Goal: Transaction & Acquisition: Purchase product/service

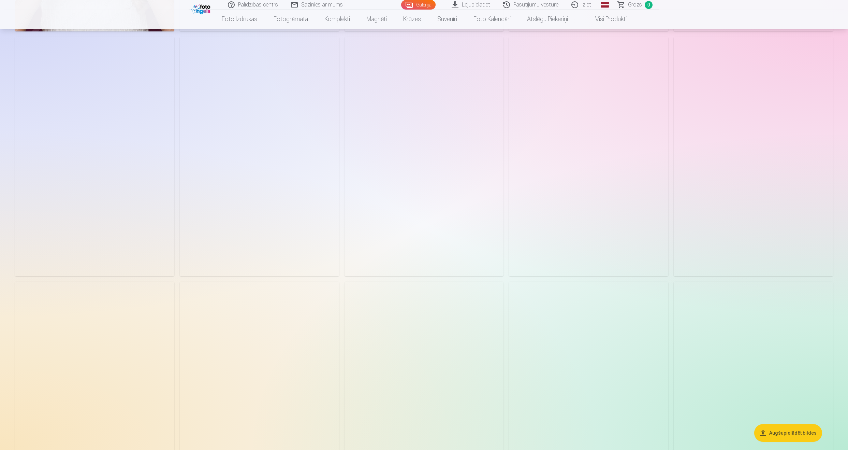
scroll to position [1707, 0]
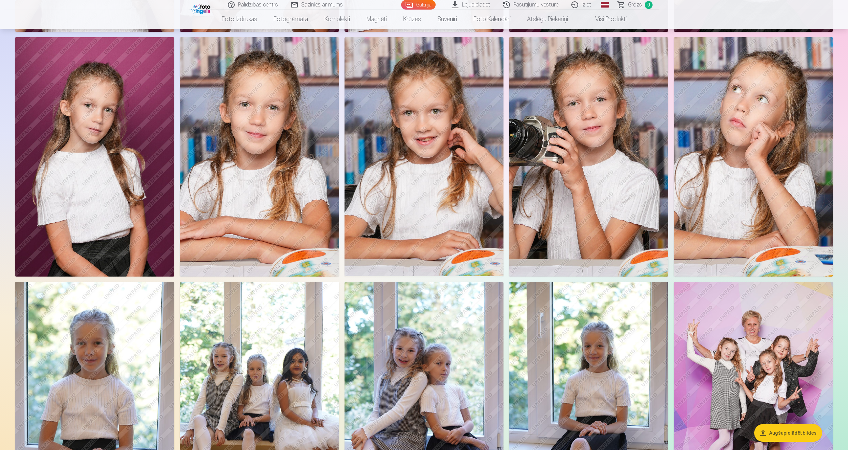
click at [105, 184] on img at bounding box center [94, 156] width 159 height 239
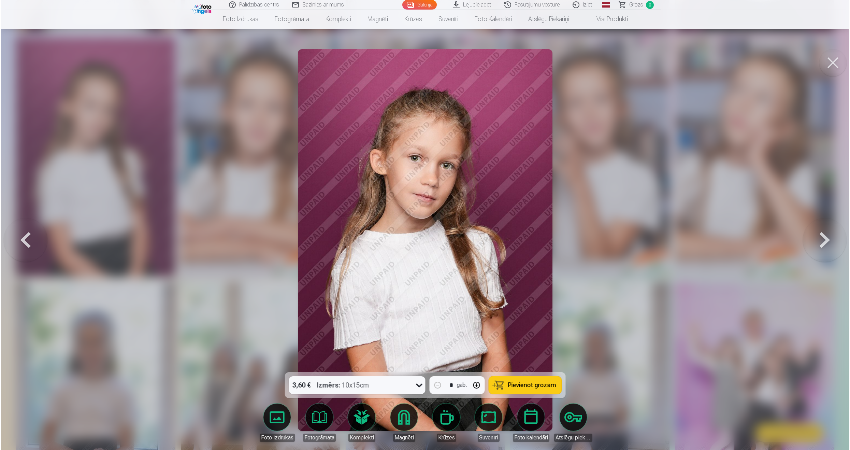
scroll to position [1710, 0]
click at [838, 61] on button at bounding box center [833, 62] width 27 height 27
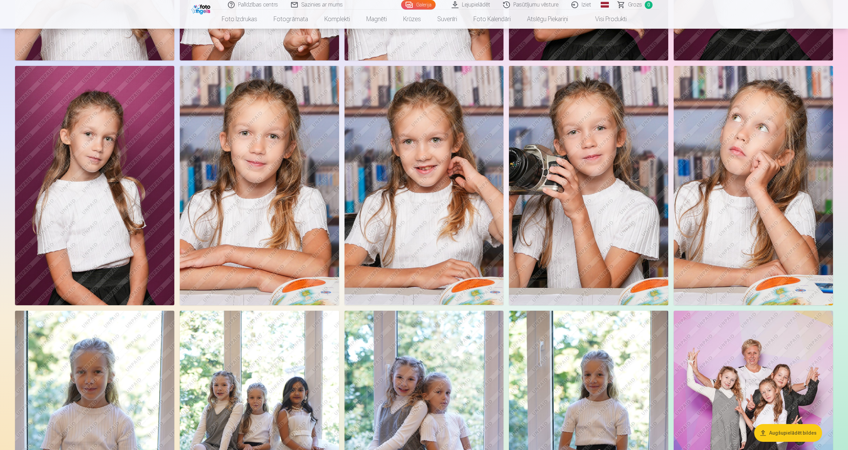
scroll to position [1638, 0]
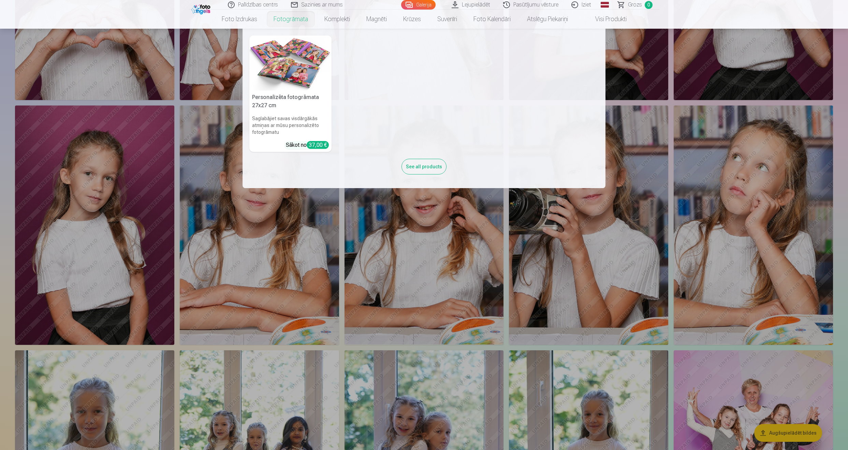
click at [291, 19] on link "Fotogrāmata" at bounding box center [291, 19] width 51 height 19
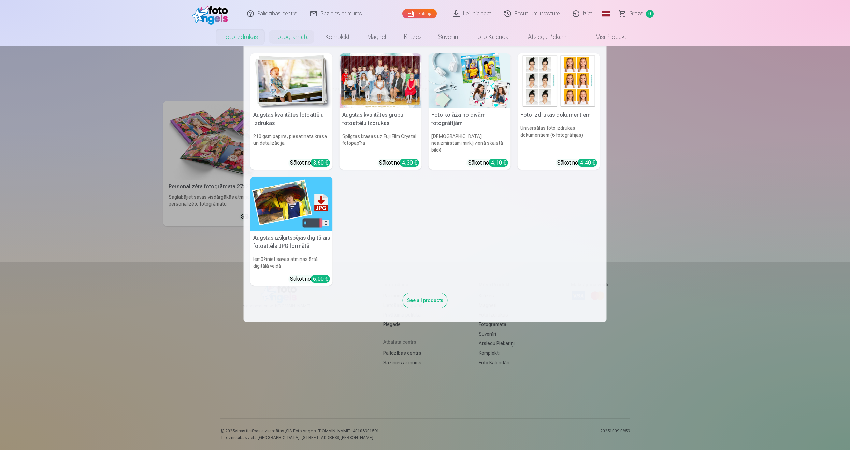
click at [235, 35] on link "Foto izdrukas" at bounding box center [240, 36] width 52 height 19
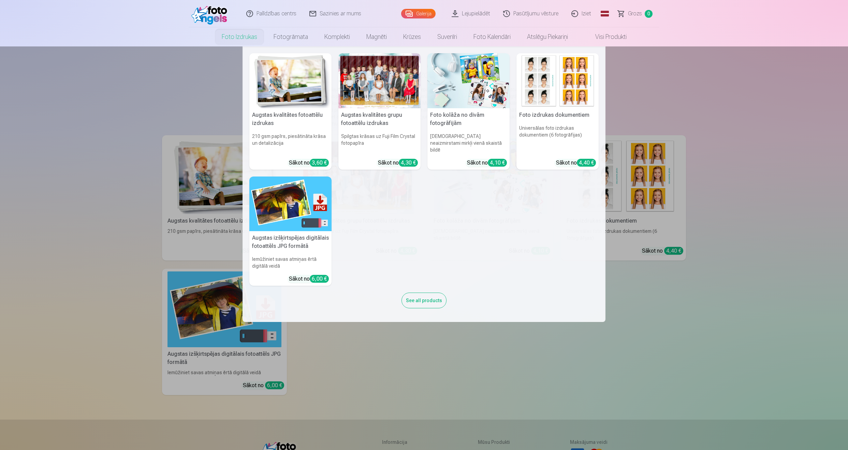
click at [458, 95] on img at bounding box center [469, 80] width 82 height 55
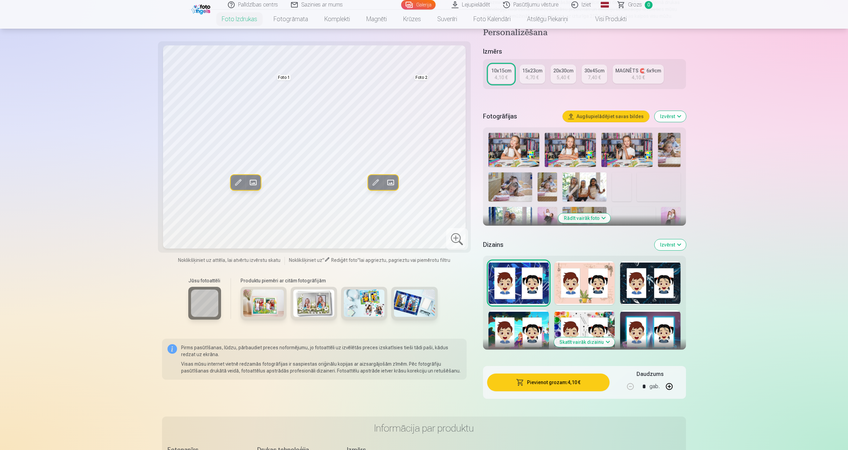
scroll to position [102, 0]
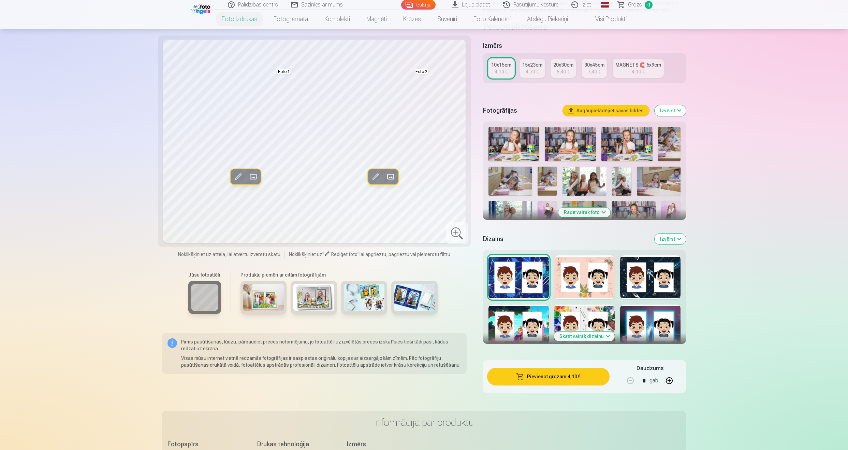
click at [588, 278] on div at bounding box center [585, 277] width 60 height 44
click at [648, 280] on div at bounding box center [650, 277] width 60 height 44
click at [580, 338] on button "Skatīt vairāk dizainu" at bounding box center [584, 336] width 61 height 10
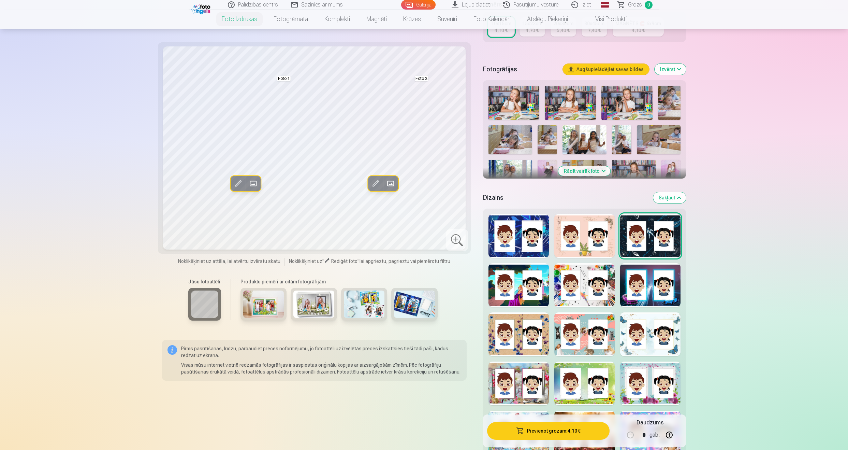
scroll to position [239, 0]
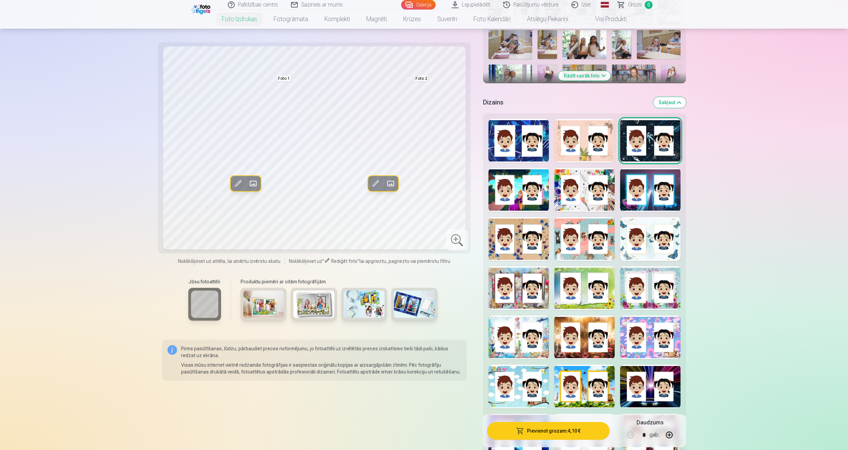
click at [584, 317] on div at bounding box center [585, 337] width 60 height 44
click at [653, 349] on div at bounding box center [650, 337] width 60 height 44
click at [641, 244] on div at bounding box center [650, 239] width 60 height 44
click at [640, 297] on div at bounding box center [650, 288] width 60 height 44
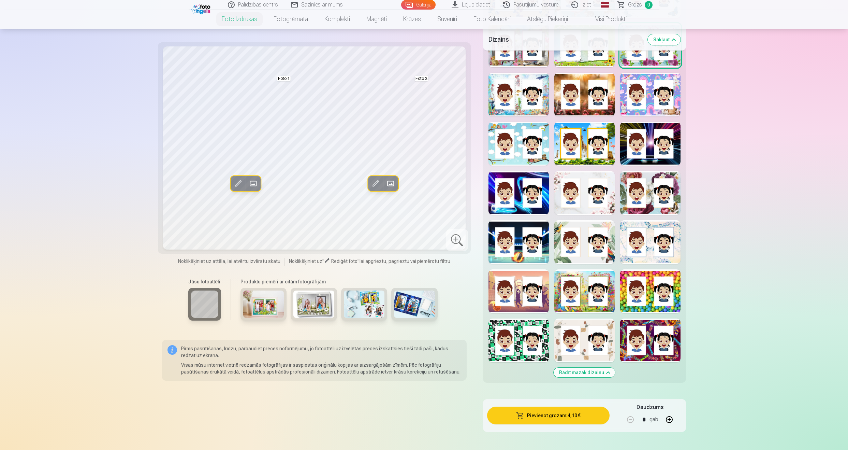
scroll to position [580, 0]
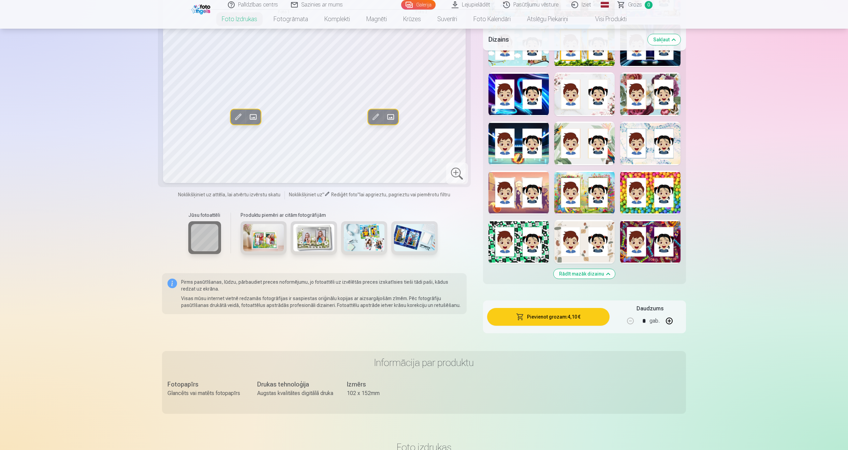
click at [646, 253] on div at bounding box center [650, 242] width 60 height 44
click at [581, 241] on div at bounding box center [585, 242] width 60 height 44
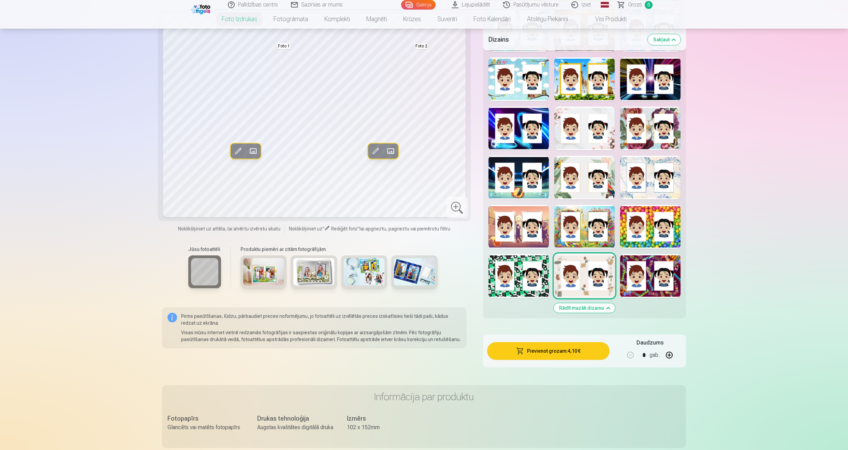
scroll to position [478, 0]
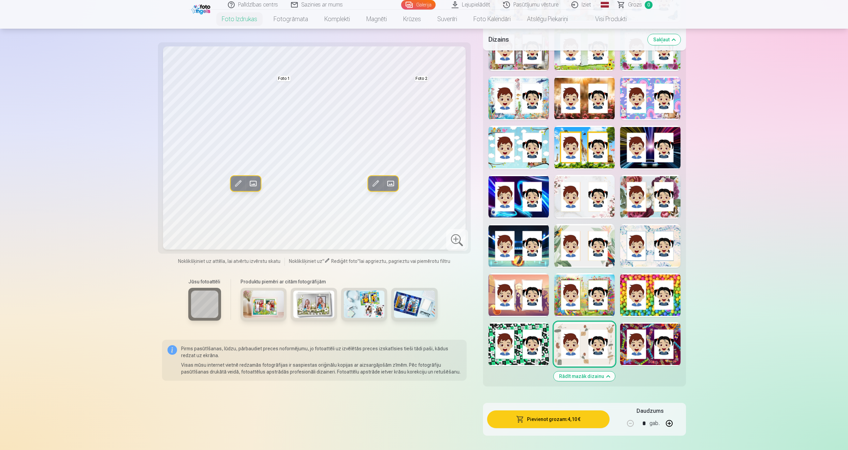
click at [526, 342] on div at bounding box center [519, 344] width 60 height 44
click at [591, 290] on div at bounding box center [585, 295] width 60 height 44
click at [587, 249] on div at bounding box center [585, 246] width 60 height 44
click at [572, 204] on div at bounding box center [585, 197] width 60 height 44
click at [580, 113] on div at bounding box center [585, 98] width 60 height 44
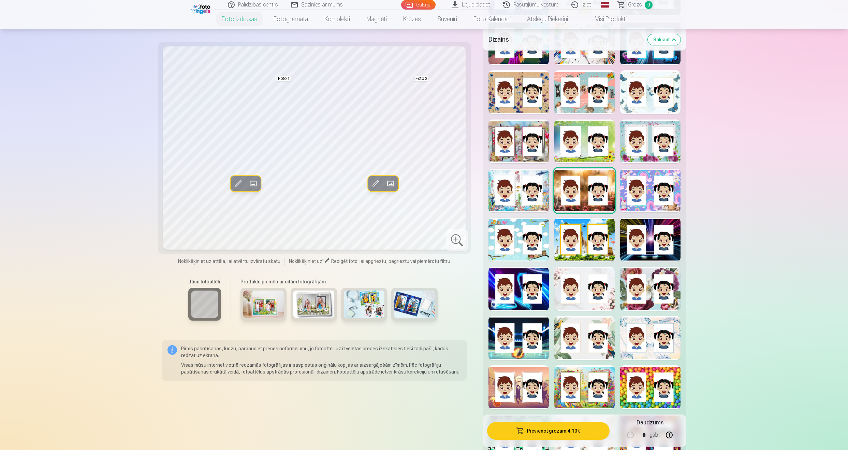
scroll to position [375, 0]
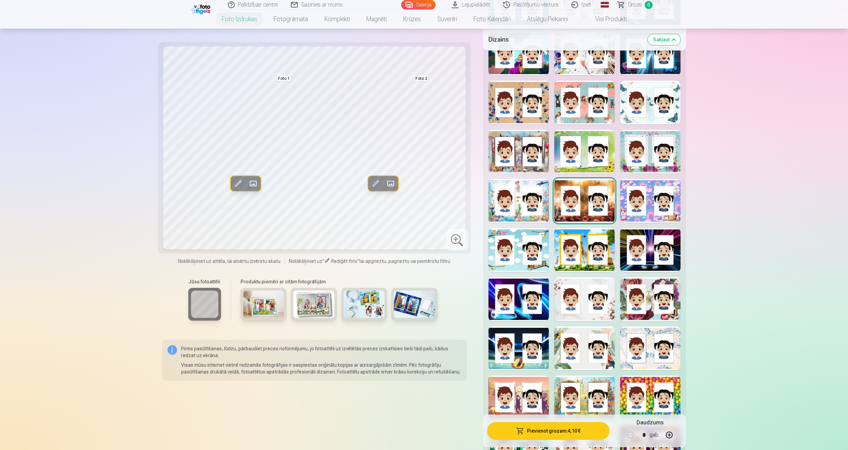
click at [642, 160] on div at bounding box center [650, 152] width 60 height 44
click at [577, 162] on div at bounding box center [585, 152] width 60 height 44
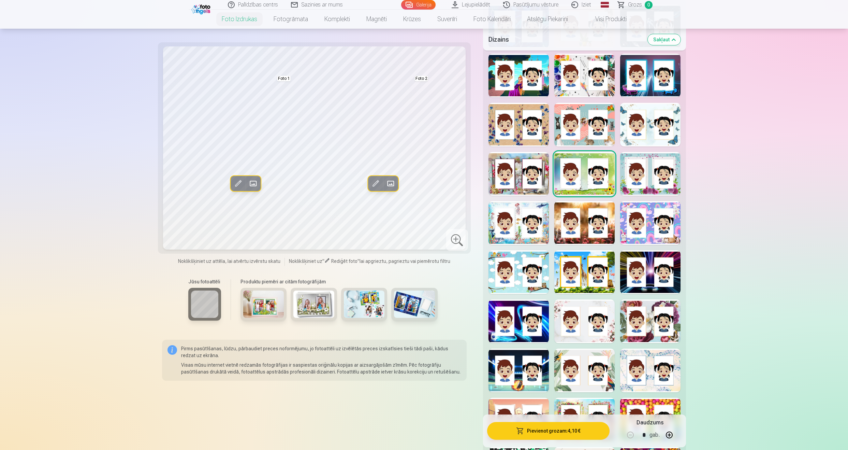
scroll to position [341, 0]
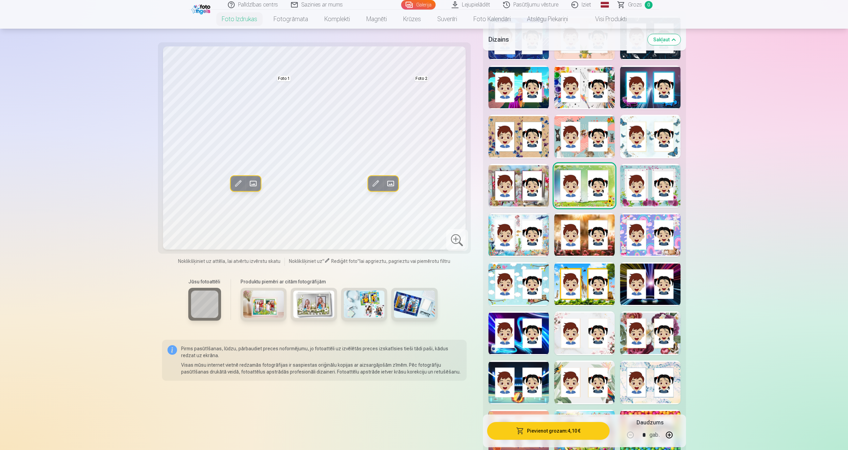
click at [648, 144] on div at bounding box center [650, 137] width 60 height 44
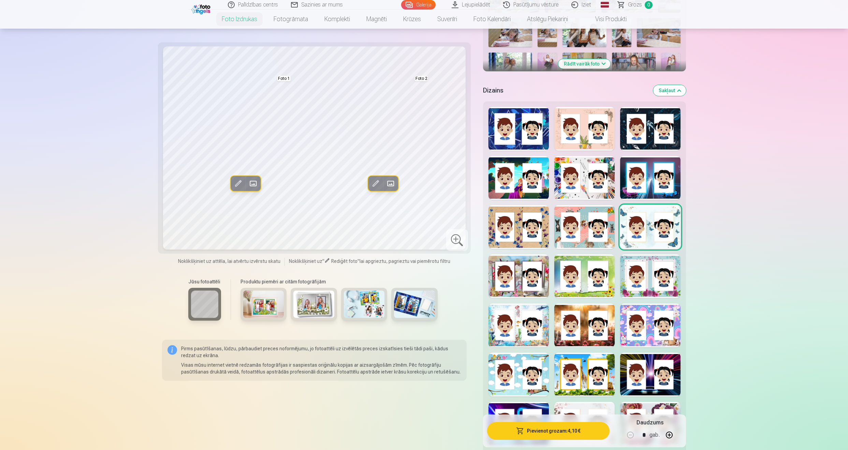
scroll to position [239, 0]
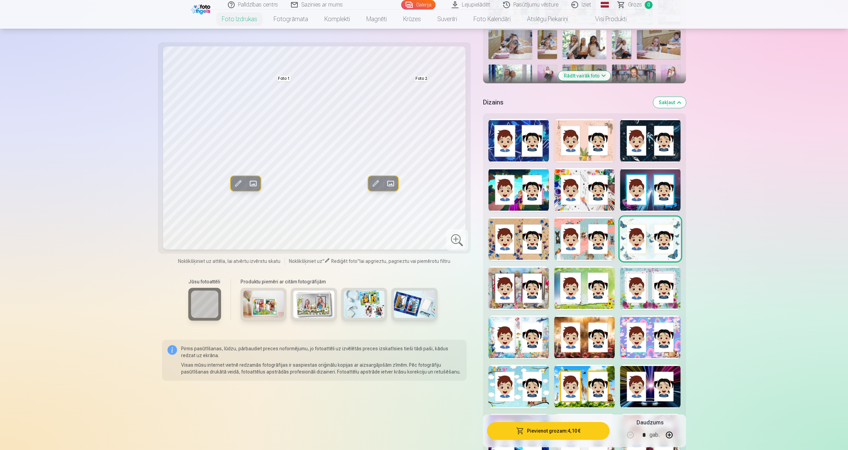
click at [584, 144] on div at bounding box center [585, 141] width 60 height 44
click at [657, 150] on div at bounding box center [650, 141] width 60 height 44
click at [500, 194] on div at bounding box center [519, 190] width 60 height 44
click at [266, 300] on img at bounding box center [263, 303] width 41 height 27
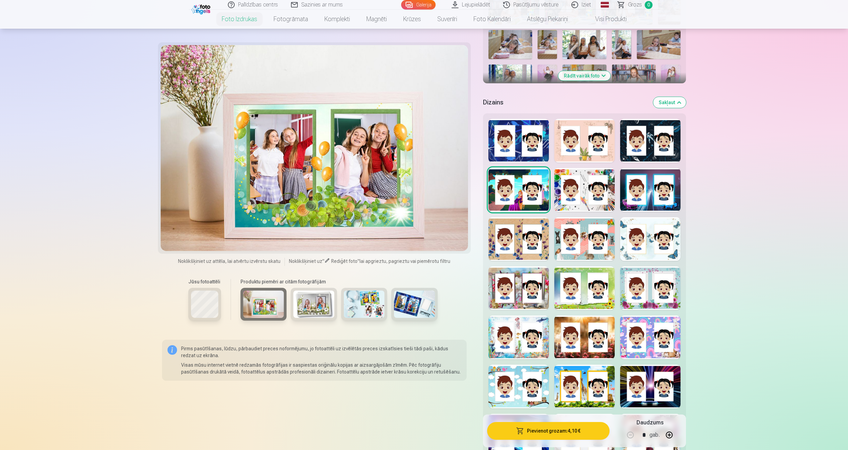
click at [320, 310] on img at bounding box center [314, 303] width 41 height 27
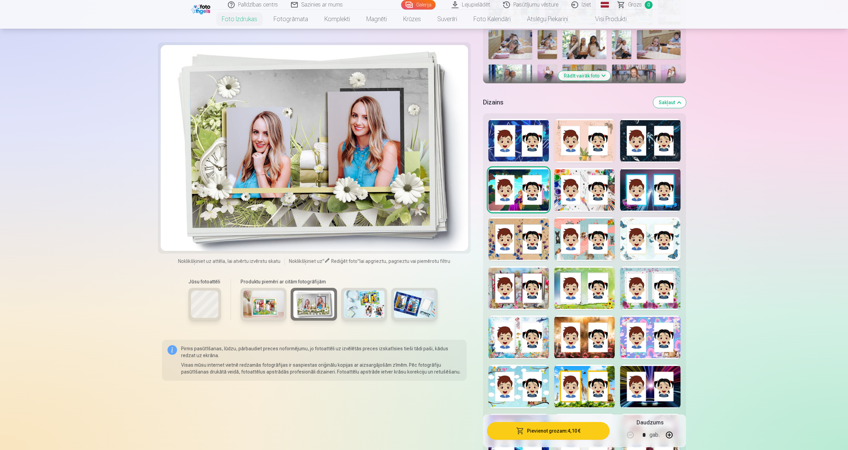
click at [372, 310] on img at bounding box center [364, 303] width 41 height 27
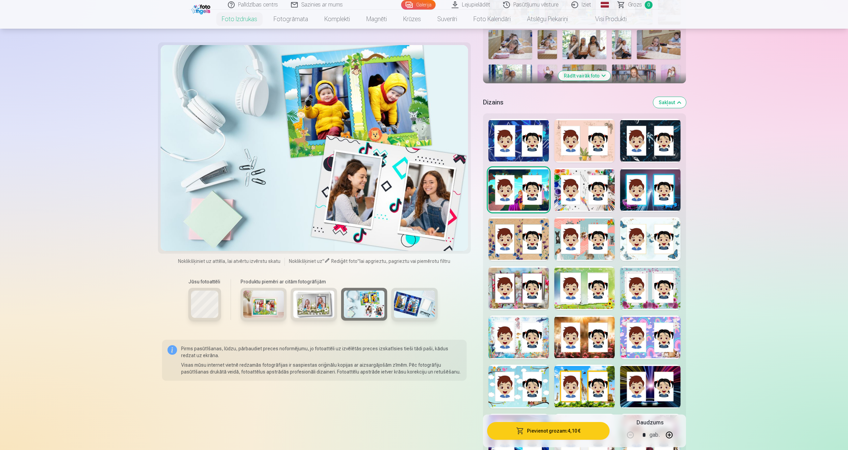
click at [410, 305] on img at bounding box center [414, 303] width 41 height 27
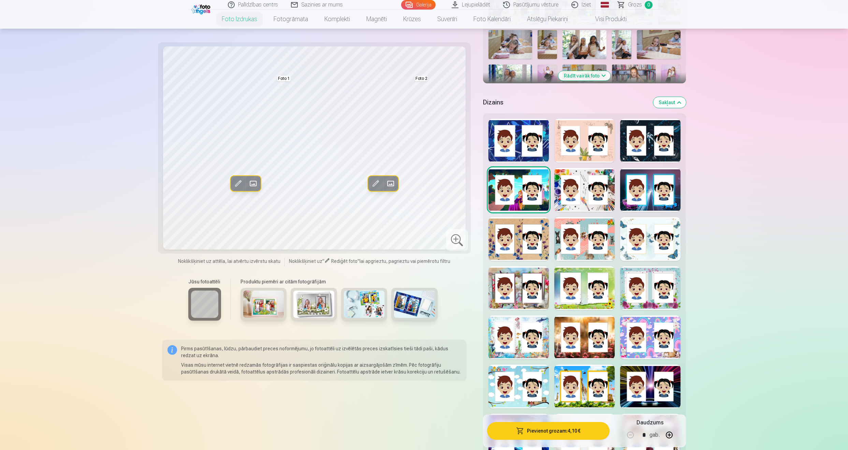
click at [661, 297] on div at bounding box center [650, 288] width 60 height 44
click at [576, 353] on div at bounding box center [585, 337] width 60 height 44
click at [663, 233] on div at bounding box center [650, 239] width 60 height 44
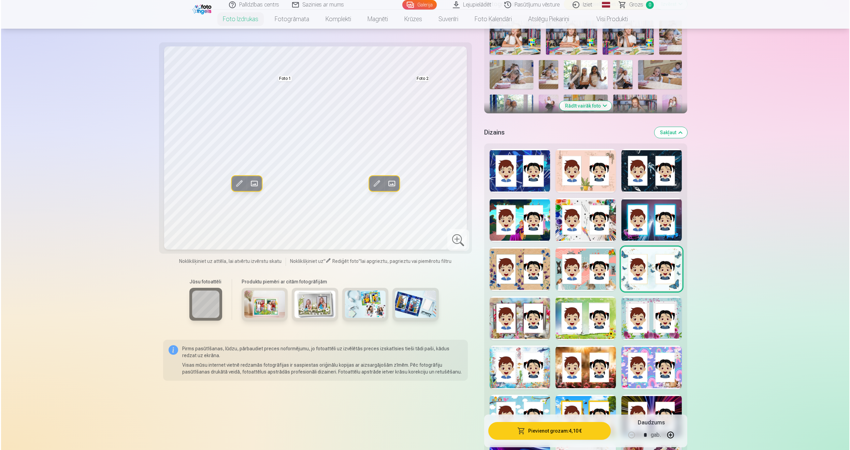
scroll to position [205, 0]
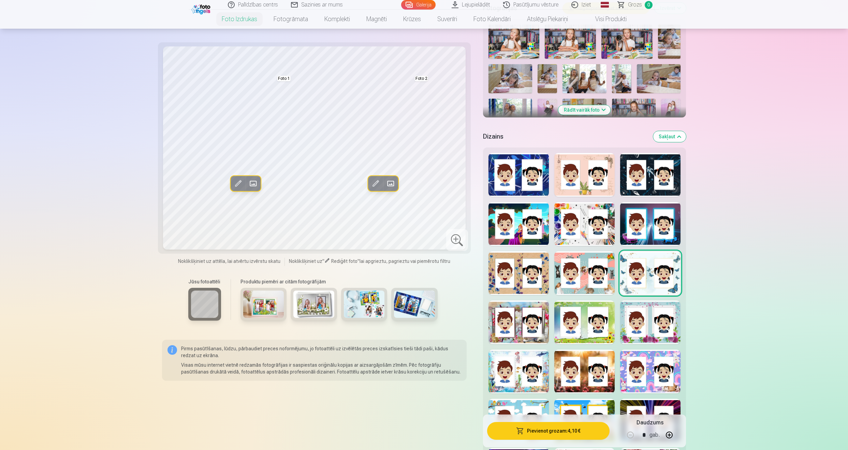
click at [257, 185] on span at bounding box center [253, 183] width 11 height 11
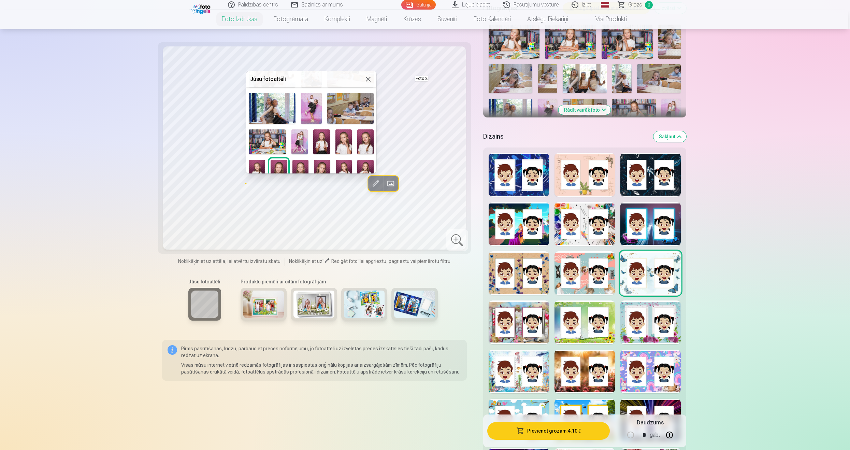
scroll to position [137, 0]
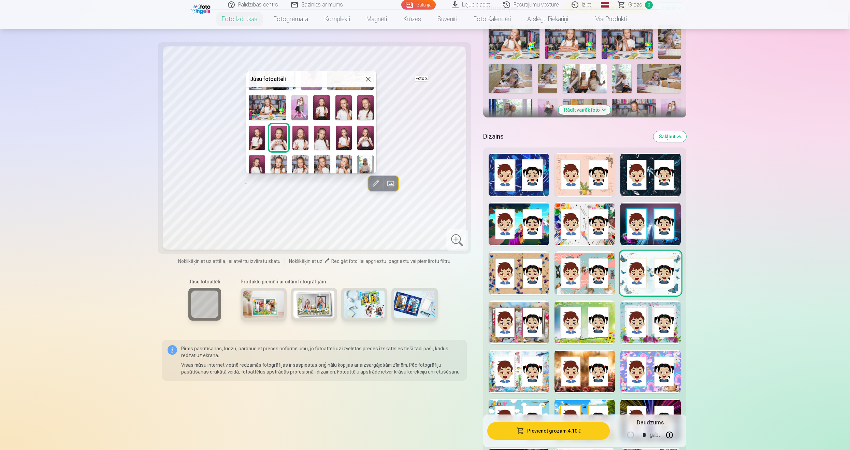
click at [255, 163] on img at bounding box center [257, 167] width 16 height 25
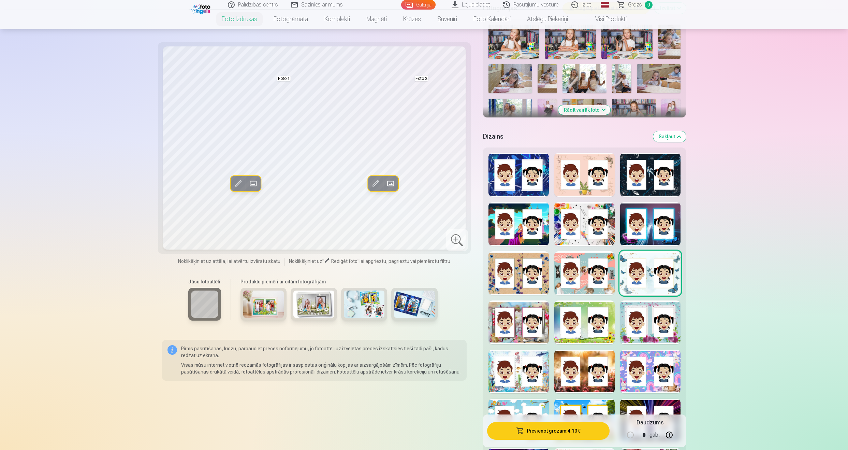
click at [392, 181] on span at bounding box center [390, 183] width 11 height 11
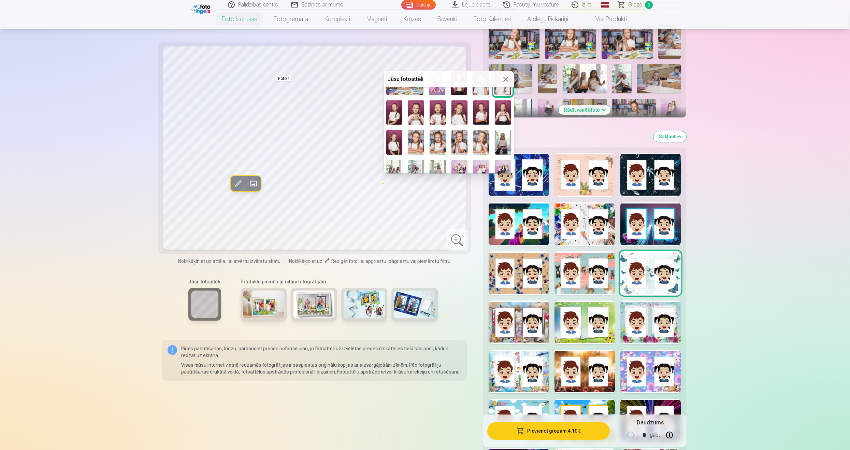
scroll to position [161, 0]
click at [502, 112] on img at bounding box center [503, 113] width 16 height 25
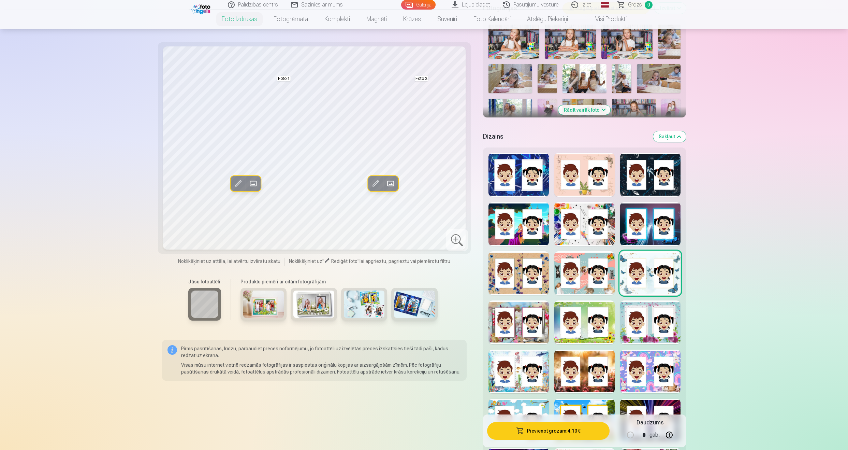
click at [384, 183] on button "Aizstāt" at bounding box center [390, 183] width 15 height 15
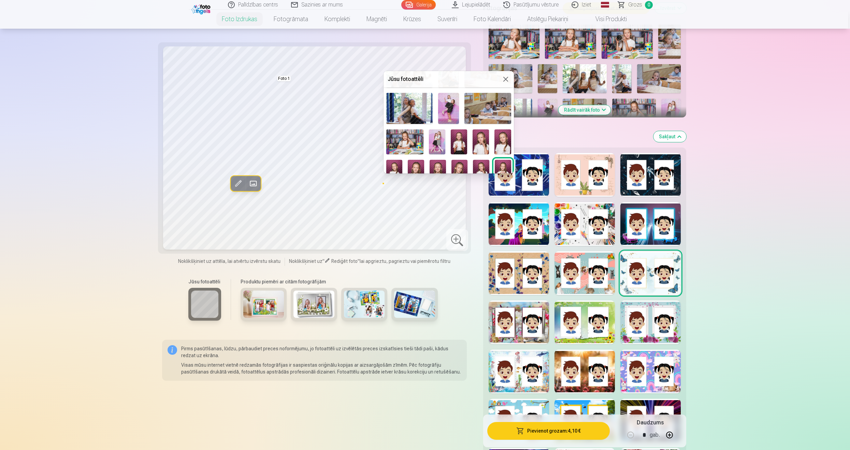
scroll to position [137, 0]
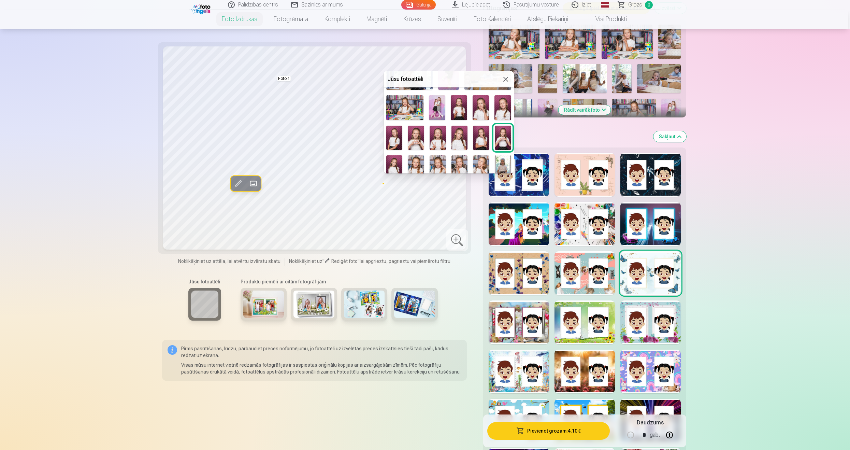
click at [410, 102] on img at bounding box center [404, 107] width 37 height 25
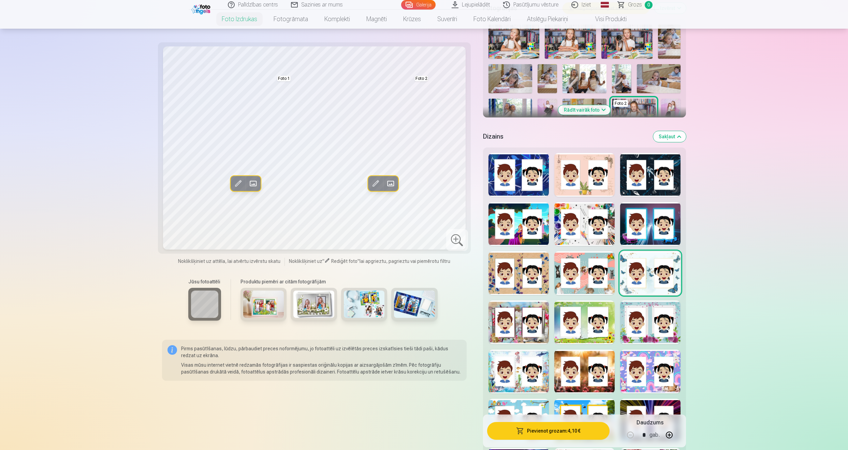
click at [391, 180] on span at bounding box center [390, 183] width 11 height 11
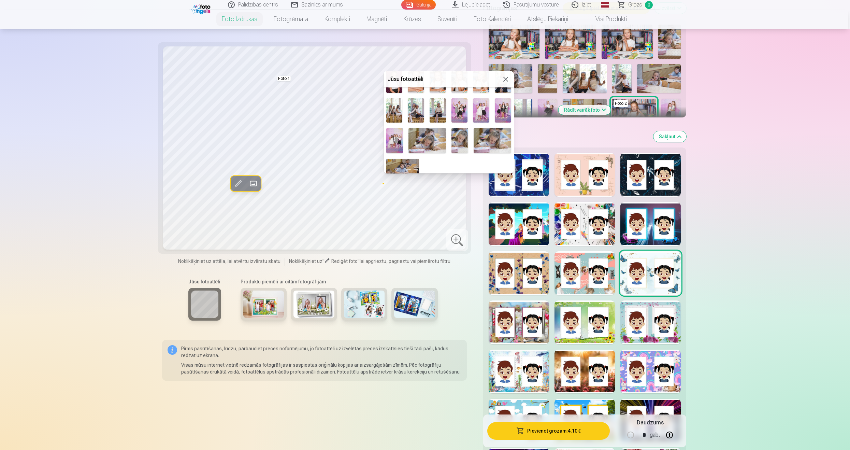
scroll to position [229, 0]
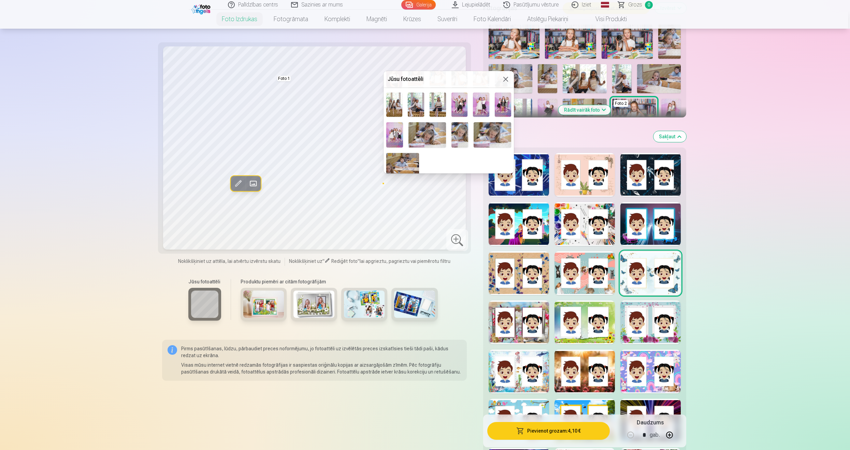
click at [386, 104] on div "Foto 2" at bounding box center [449, 19] width 130 height 315
click at [400, 103] on img at bounding box center [394, 104] width 16 height 25
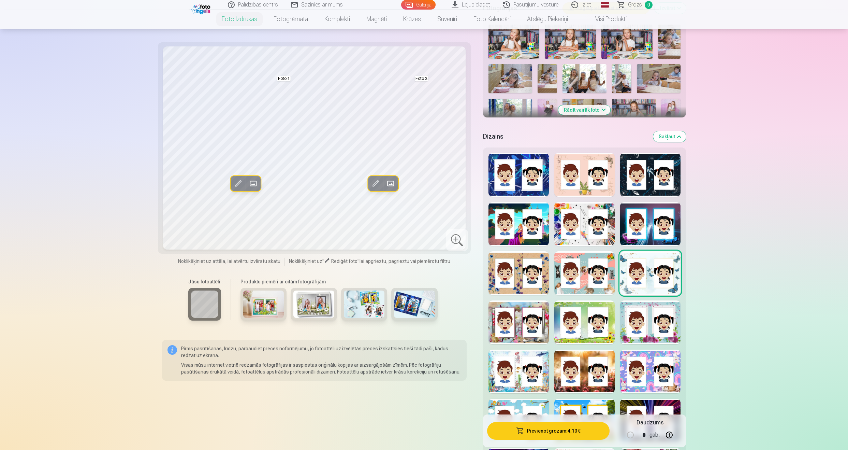
click at [391, 184] on span at bounding box center [390, 183] width 11 height 11
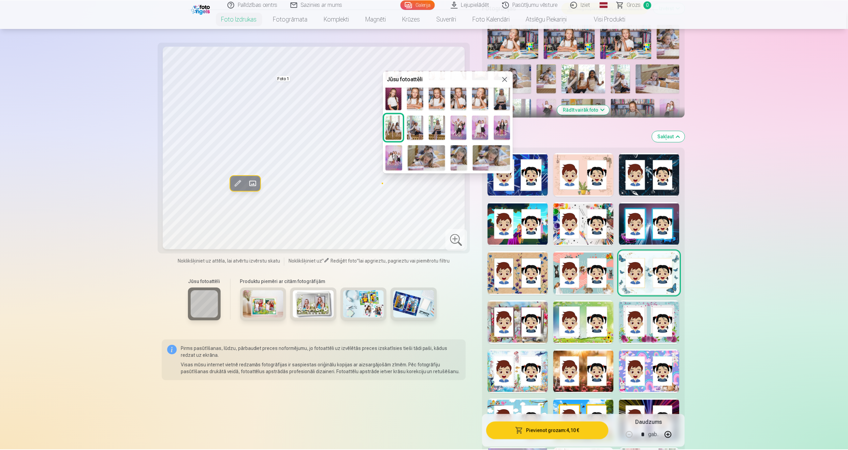
scroll to position [195, 0]
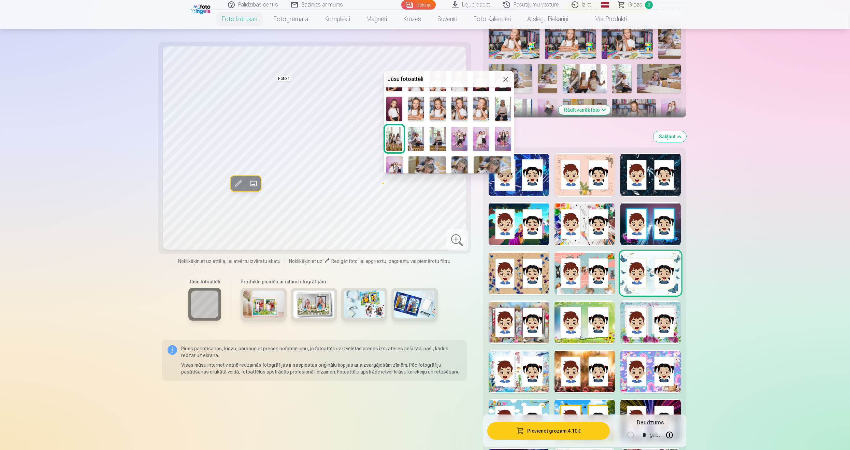
click at [457, 131] on img at bounding box center [460, 139] width 16 height 25
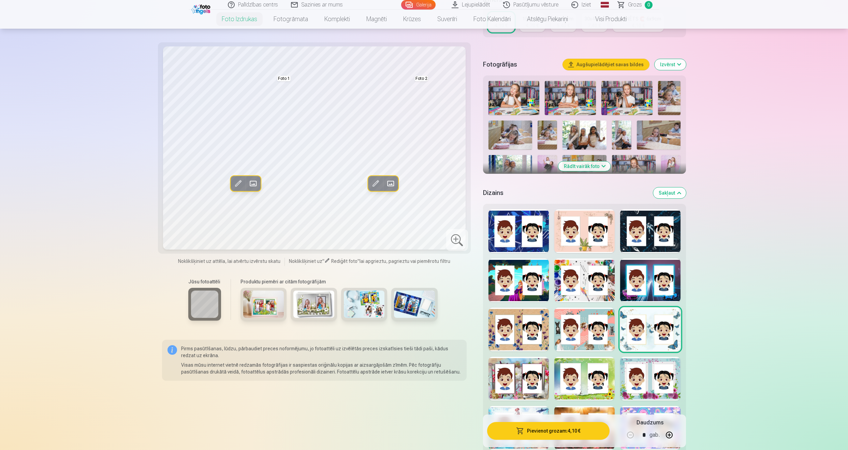
scroll to position [137, 0]
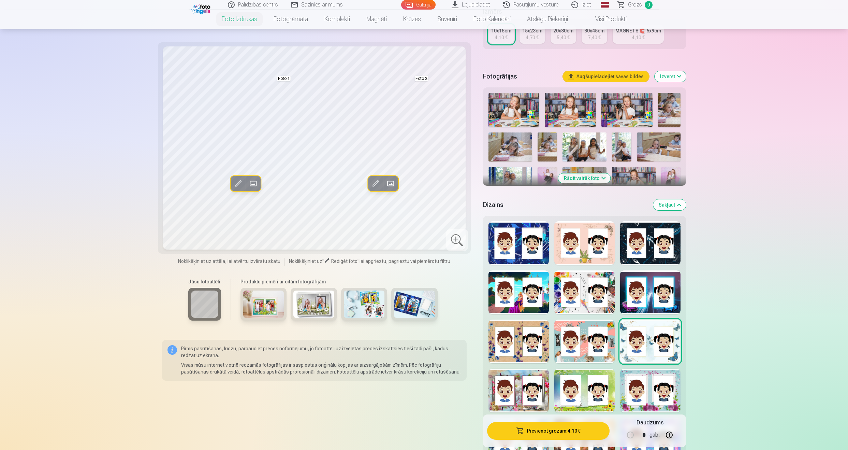
click at [581, 307] on div at bounding box center [585, 292] width 60 height 44
click at [539, 345] on div at bounding box center [519, 341] width 60 height 44
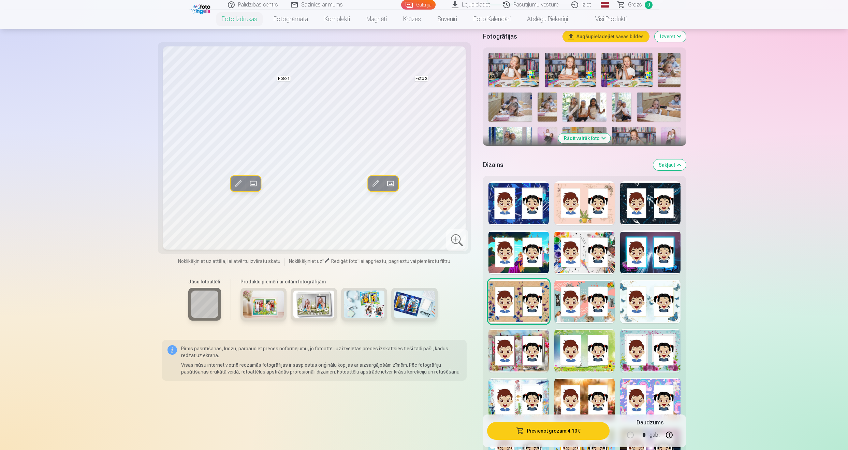
scroll to position [205, 0]
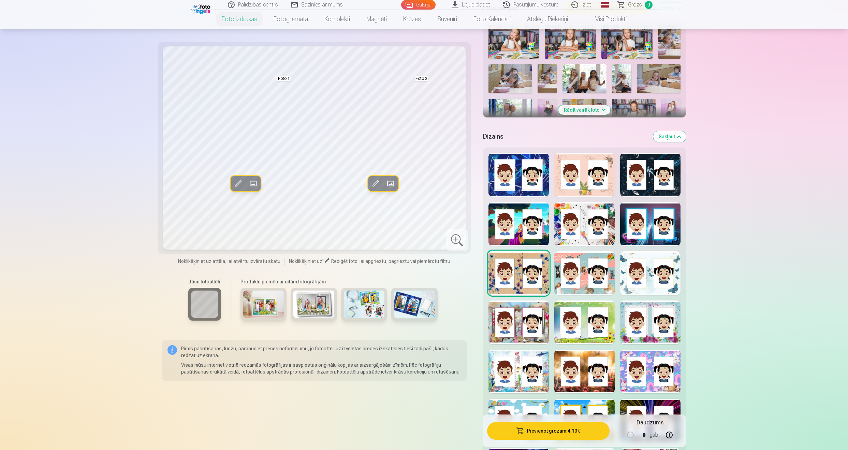
click at [519, 324] on div at bounding box center [519, 322] width 60 height 44
click at [578, 279] on div at bounding box center [585, 273] width 60 height 44
click at [648, 324] on div at bounding box center [650, 322] width 60 height 44
click at [535, 356] on div at bounding box center [519, 371] width 60 height 44
click at [573, 361] on div at bounding box center [585, 371] width 60 height 44
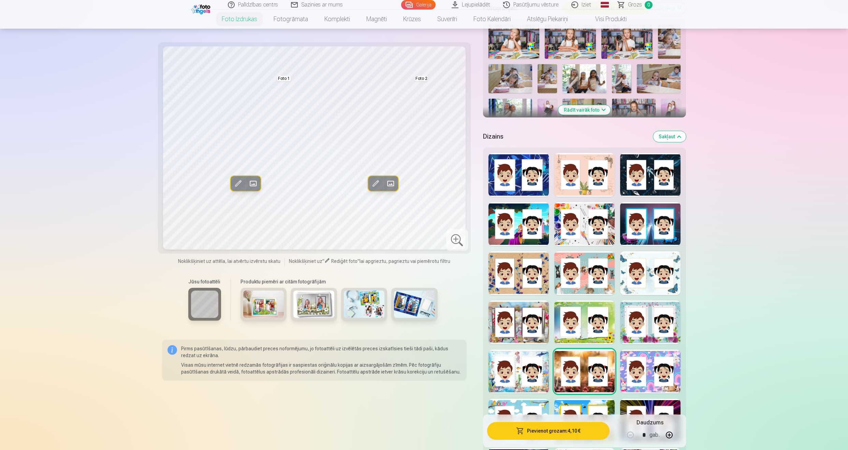
click at [650, 368] on div at bounding box center [650, 371] width 60 height 44
click at [516, 401] on div at bounding box center [519, 421] width 60 height 44
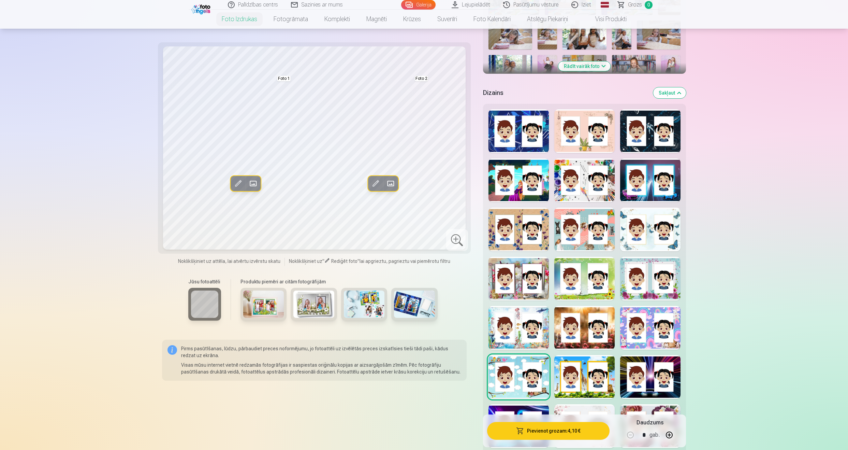
scroll to position [273, 0]
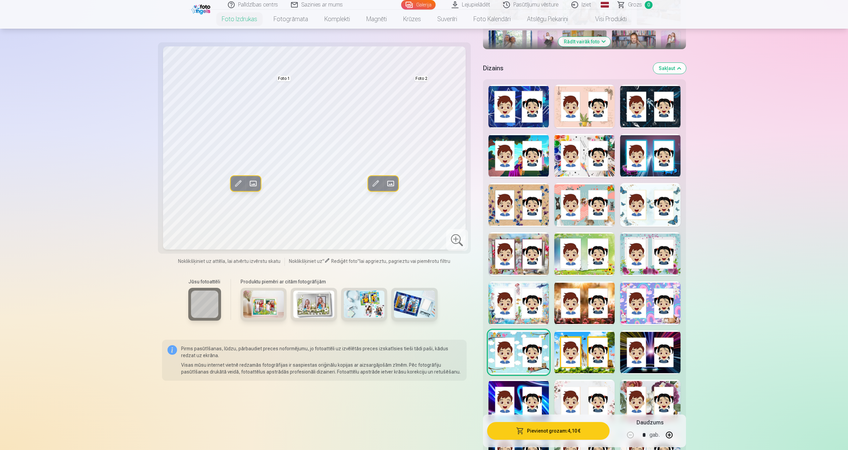
click at [576, 359] on div at bounding box center [585, 352] width 60 height 44
click at [638, 357] on div at bounding box center [650, 352] width 60 height 44
click at [523, 392] on div at bounding box center [519, 402] width 60 height 44
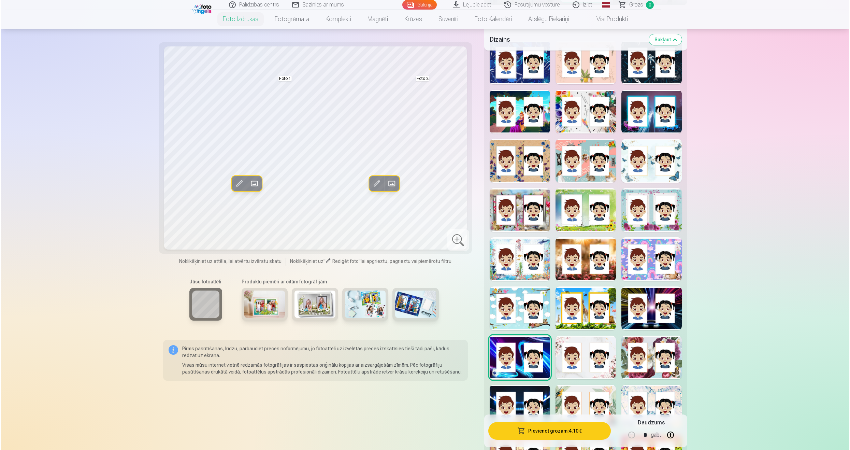
scroll to position [341, 0]
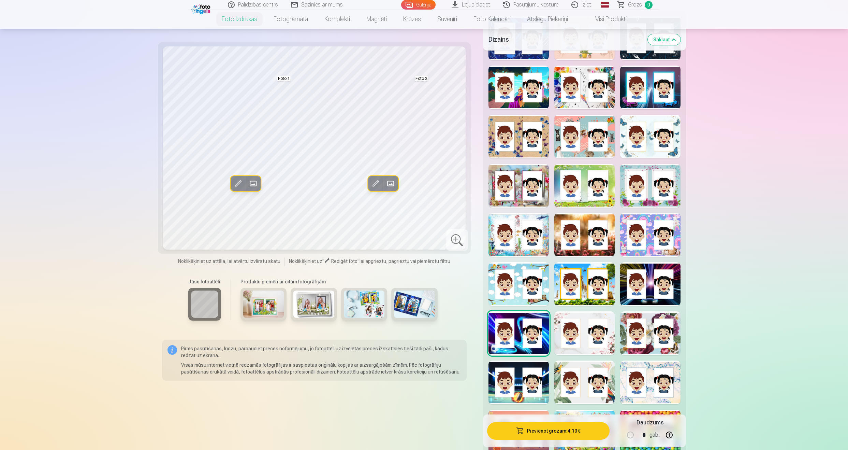
click at [579, 345] on div at bounding box center [585, 333] width 60 height 44
click at [555, 432] on button "Pievienot grozam : 4,10 €" at bounding box center [548, 431] width 123 height 18
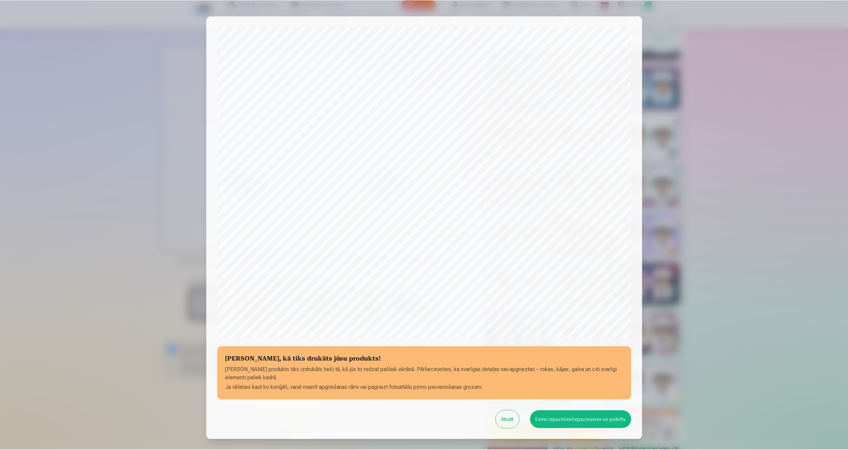
scroll to position [46, 0]
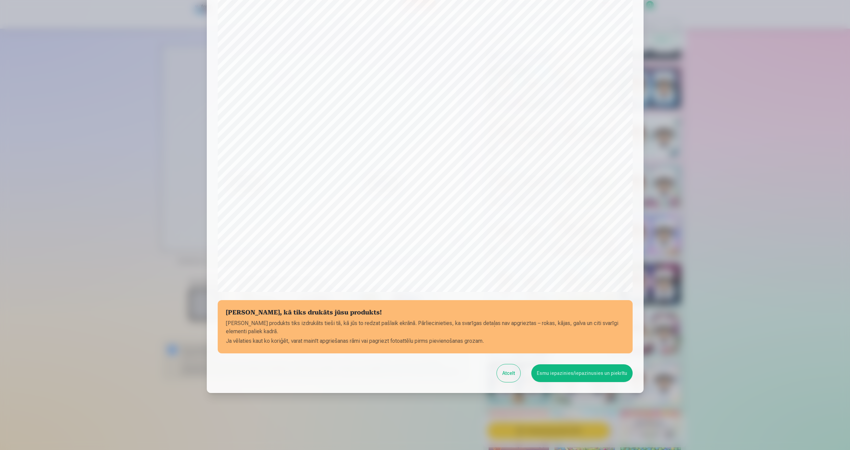
click at [578, 375] on button "Esmu iepazinies/iepazinusies un piekrītu" at bounding box center [581, 373] width 101 height 18
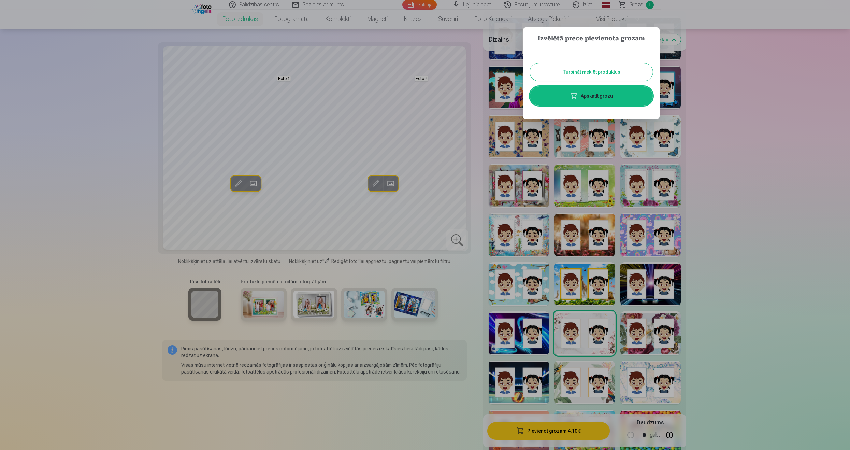
click at [591, 97] on link "Apskatīt grozu" at bounding box center [591, 95] width 123 height 19
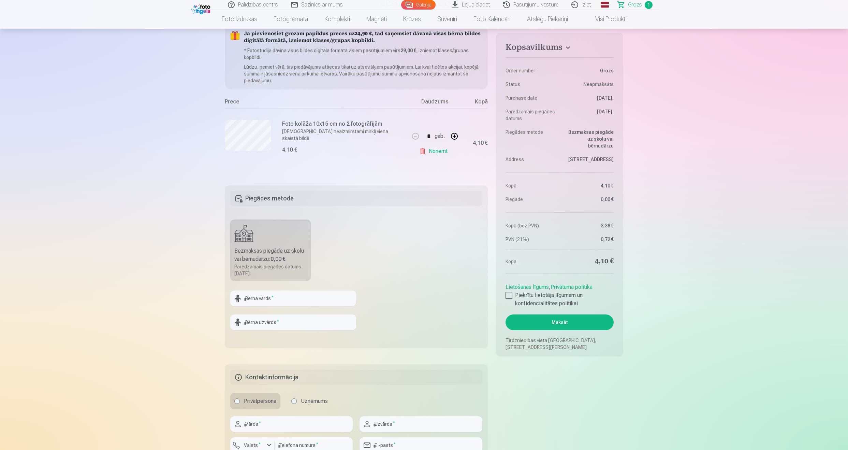
scroll to position [68, 0]
click at [260, 298] on input "text" at bounding box center [293, 296] width 126 height 16
type input "*****"
click at [256, 319] on input "text" at bounding box center [293, 320] width 126 height 16
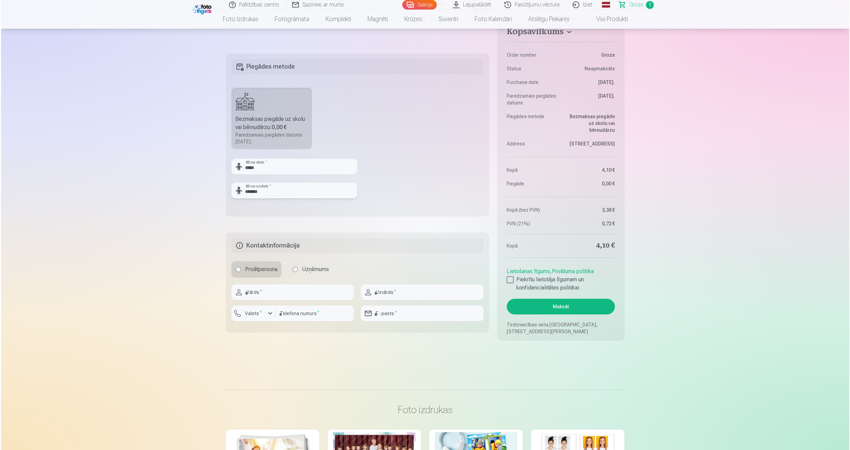
scroll to position [205, 0]
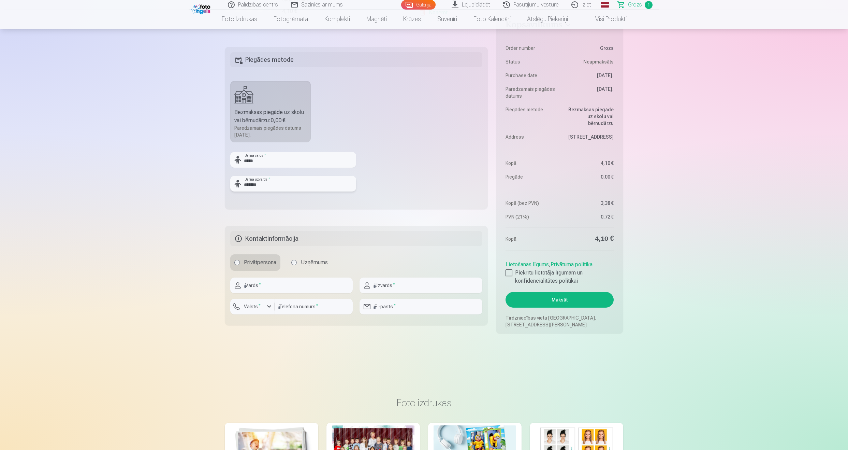
type input "*******"
click at [272, 290] on input "text" at bounding box center [291, 285] width 123 height 16
type input "******"
click at [399, 285] on input "text" at bounding box center [421, 285] width 123 height 16
type input "*******"
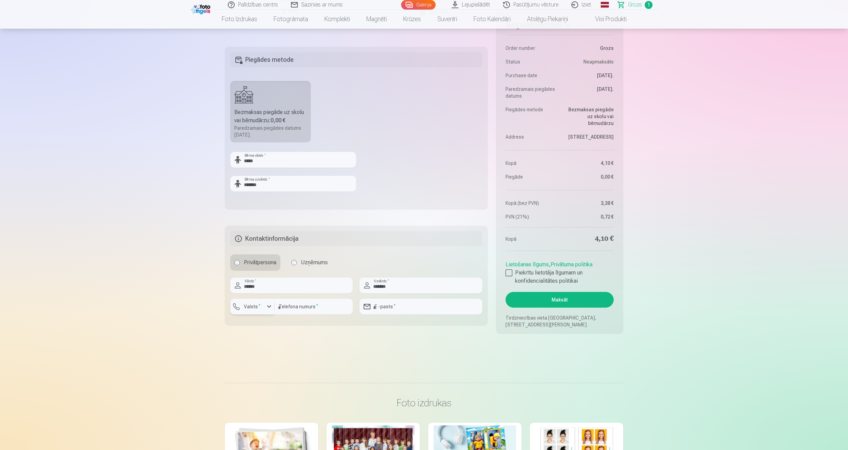
click at [263, 304] on div "button" at bounding box center [254, 307] width 20 height 7
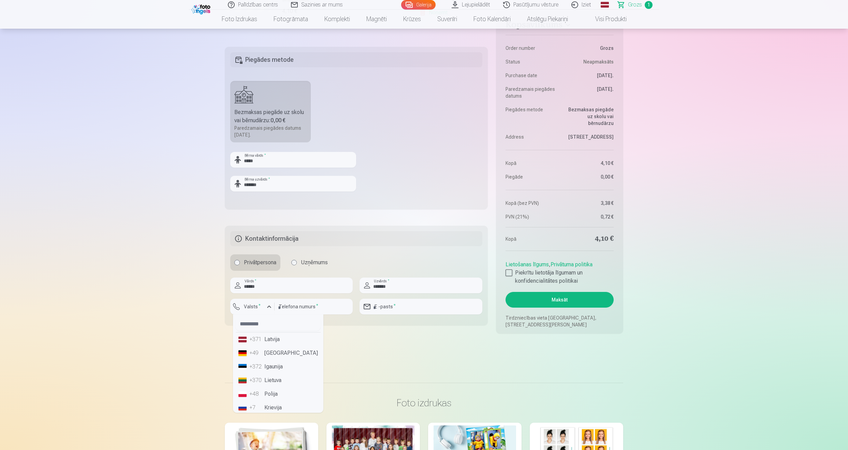
click at [270, 339] on li "+371 Latvija" at bounding box center [278, 339] width 85 height 14
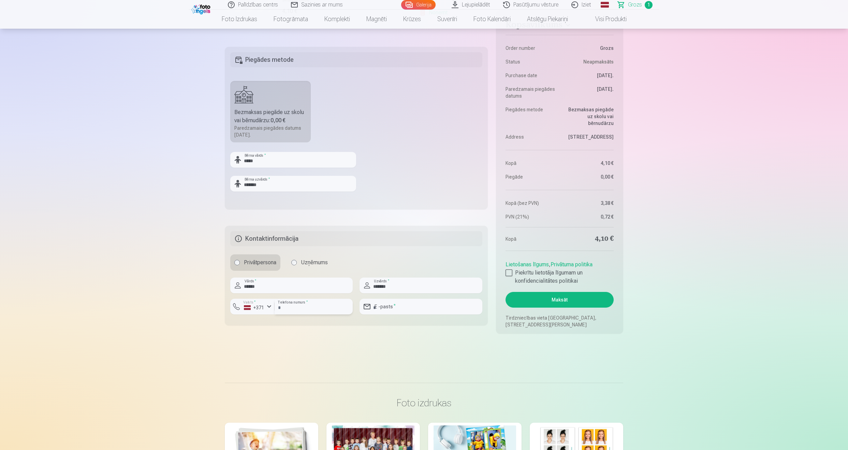
click at [291, 309] on input "number" at bounding box center [314, 307] width 78 height 16
type input "********"
click at [404, 308] on input "email" at bounding box center [421, 307] width 123 height 16
type input "**********"
click at [510, 270] on div at bounding box center [509, 272] width 7 height 7
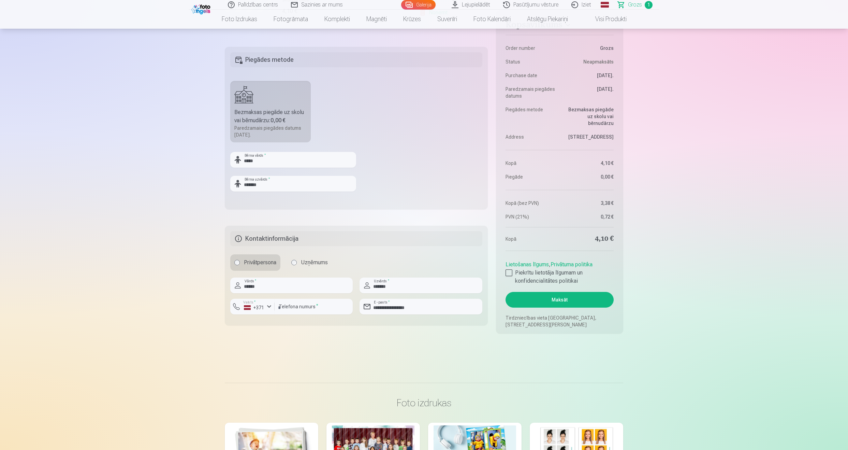
click at [583, 302] on button "Maksāt" at bounding box center [560, 300] width 108 height 16
